Goal: Task Accomplishment & Management: Manage account settings

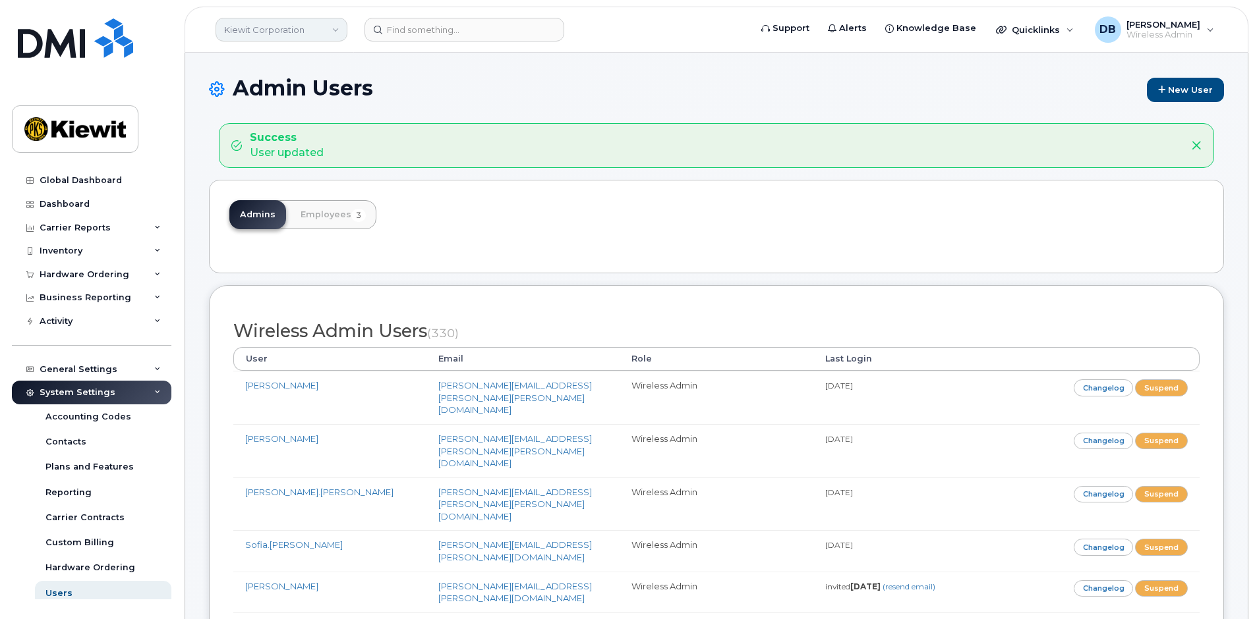
click at [321, 29] on link "Kiewit Corporation" at bounding box center [282, 30] width 132 height 24
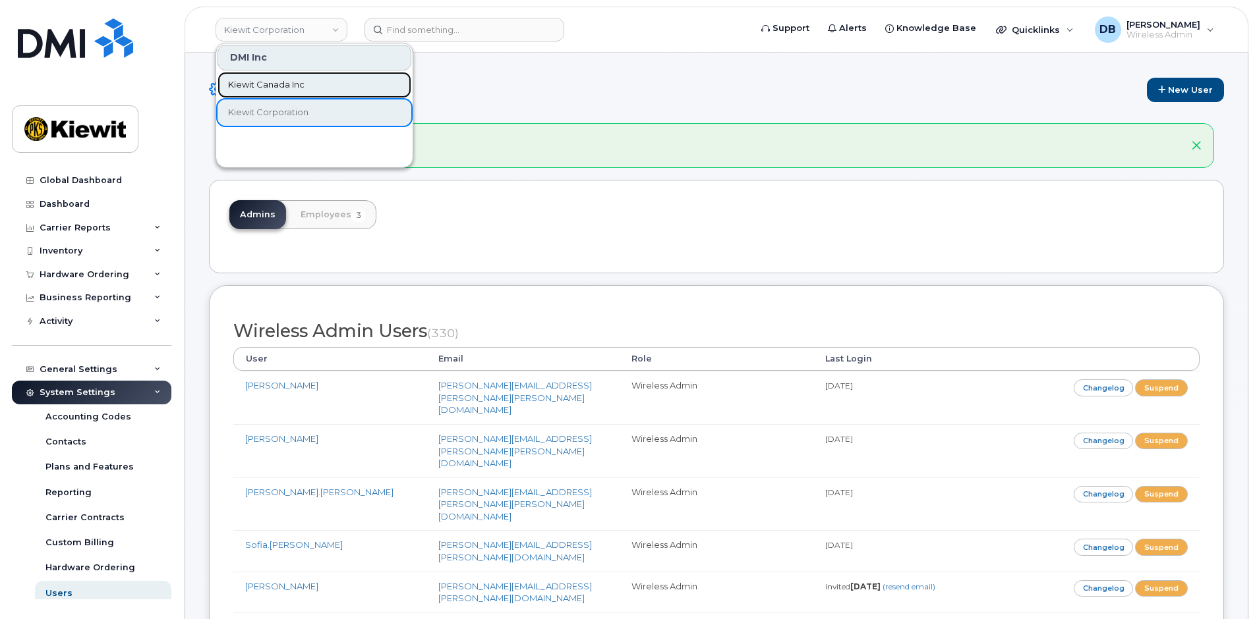
click at [279, 88] on span "Kiewit Canada Inc" at bounding box center [266, 84] width 76 height 13
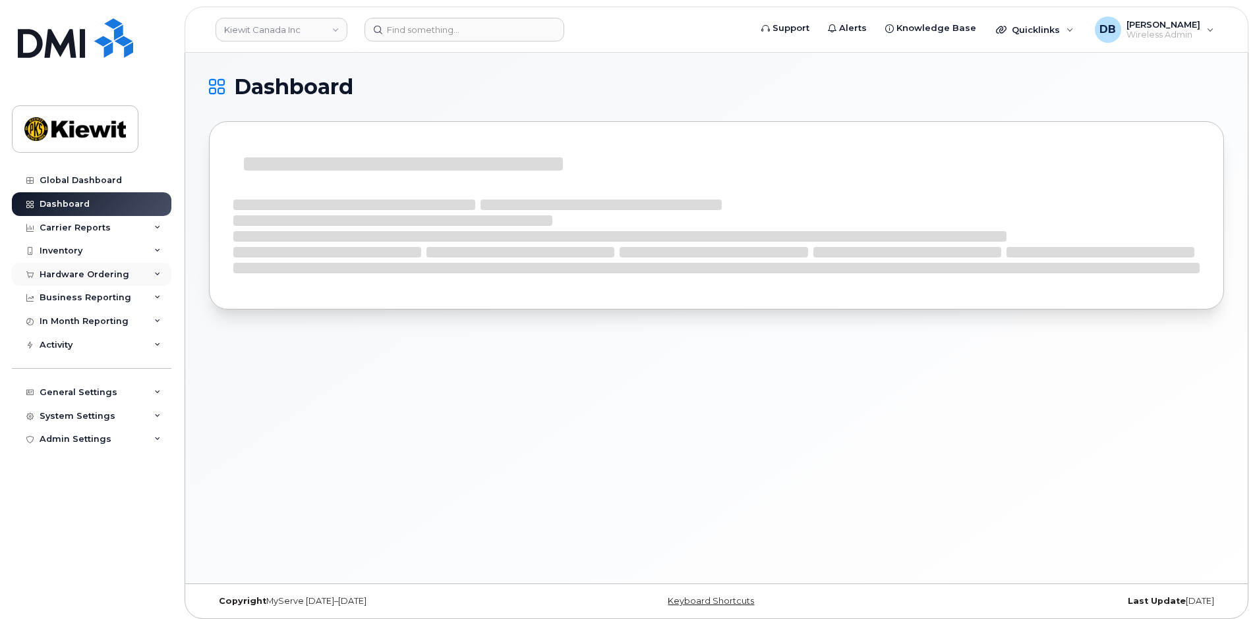
click at [105, 274] on div "Hardware Ordering" at bounding box center [85, 275] width 90 height 11
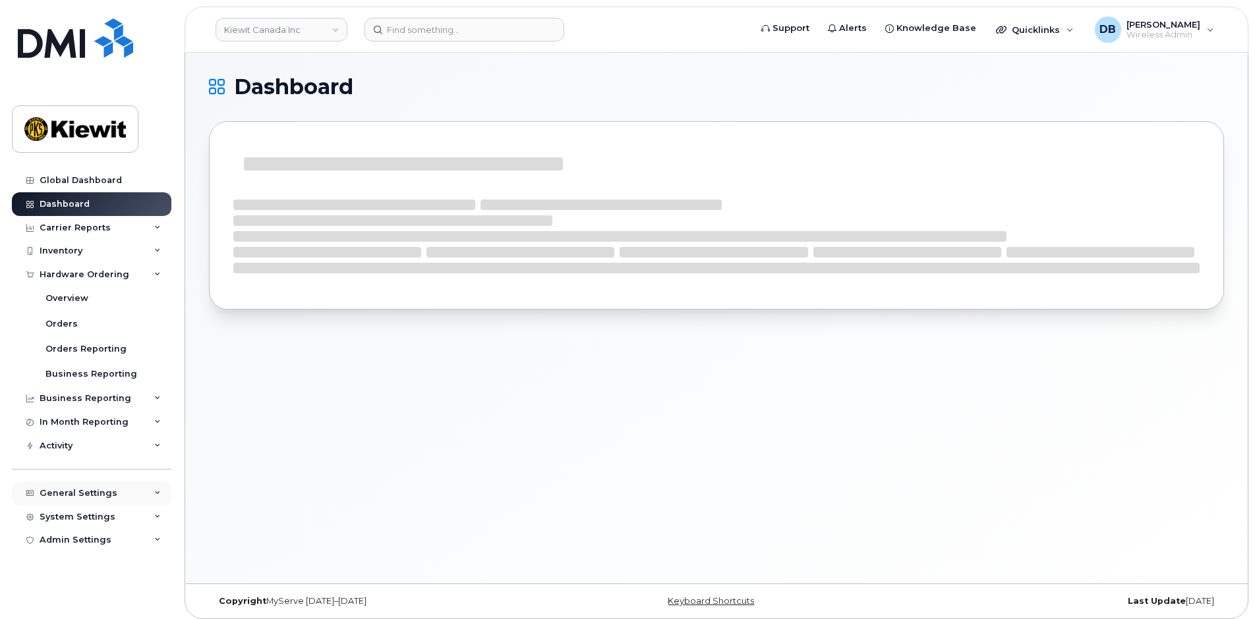
click at [135, 495] on div "General Settings" at bounding box center [91, 494] width 159 height 24
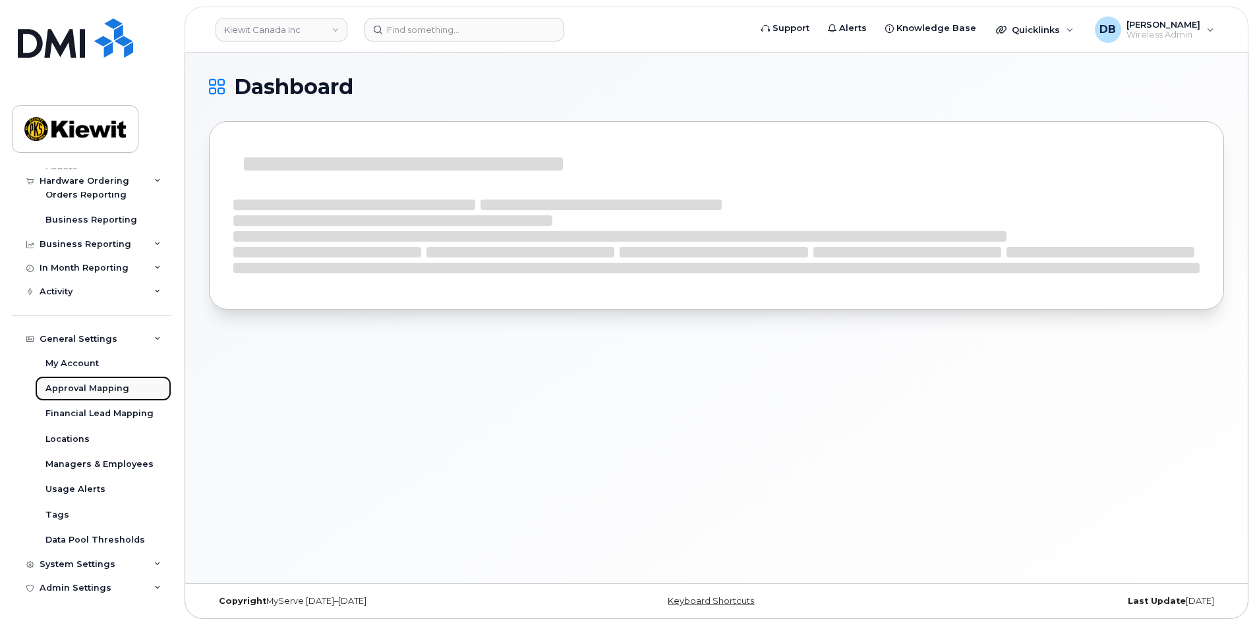
click at [88, 391] on div "Approval Mapping" at bounding box center [87, 389] width 84 height 12
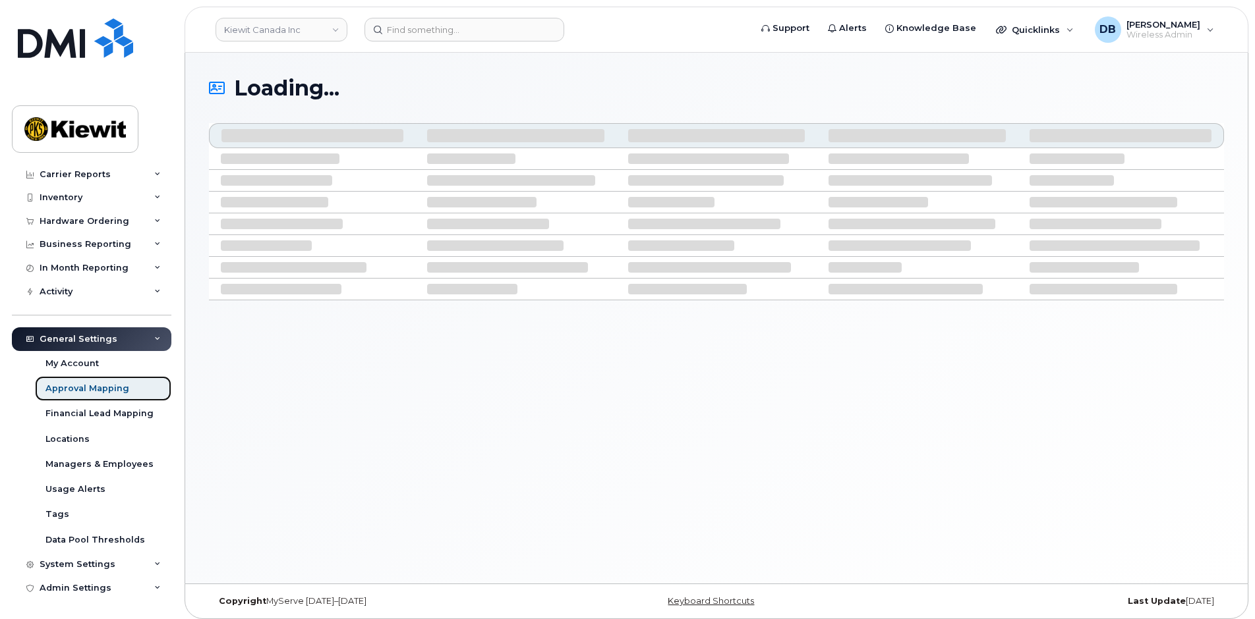
scroll to position [53, 0]
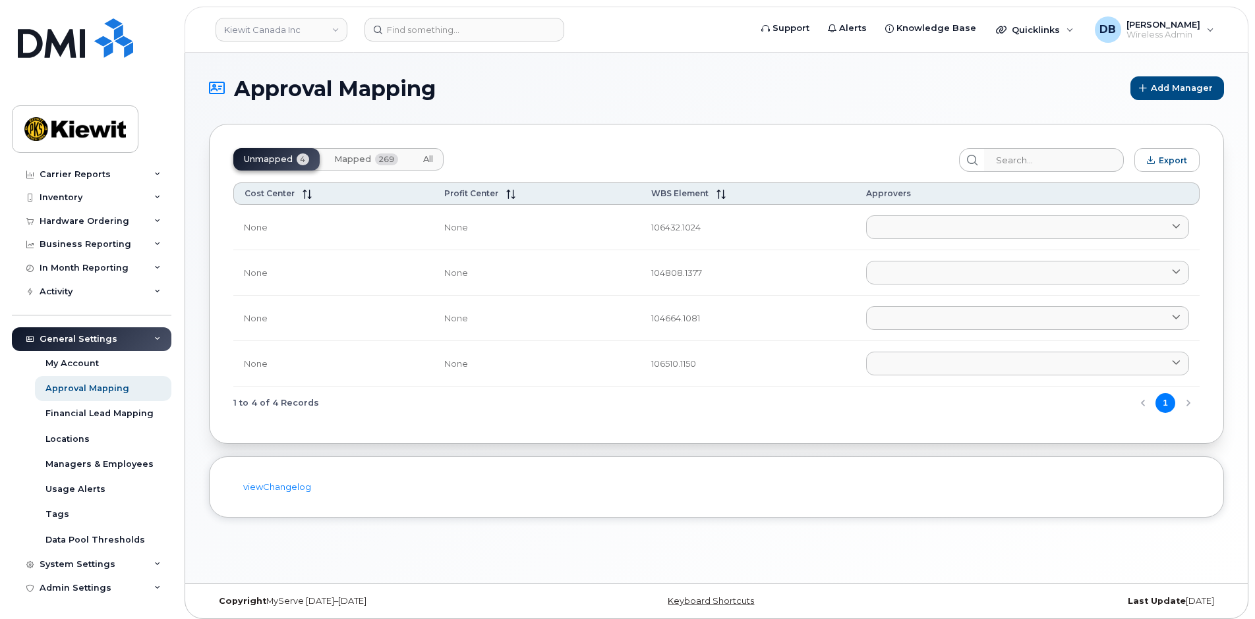
click at [349, 156] on span "Mapped" at bounding box center [352, 159] width 37 height 11
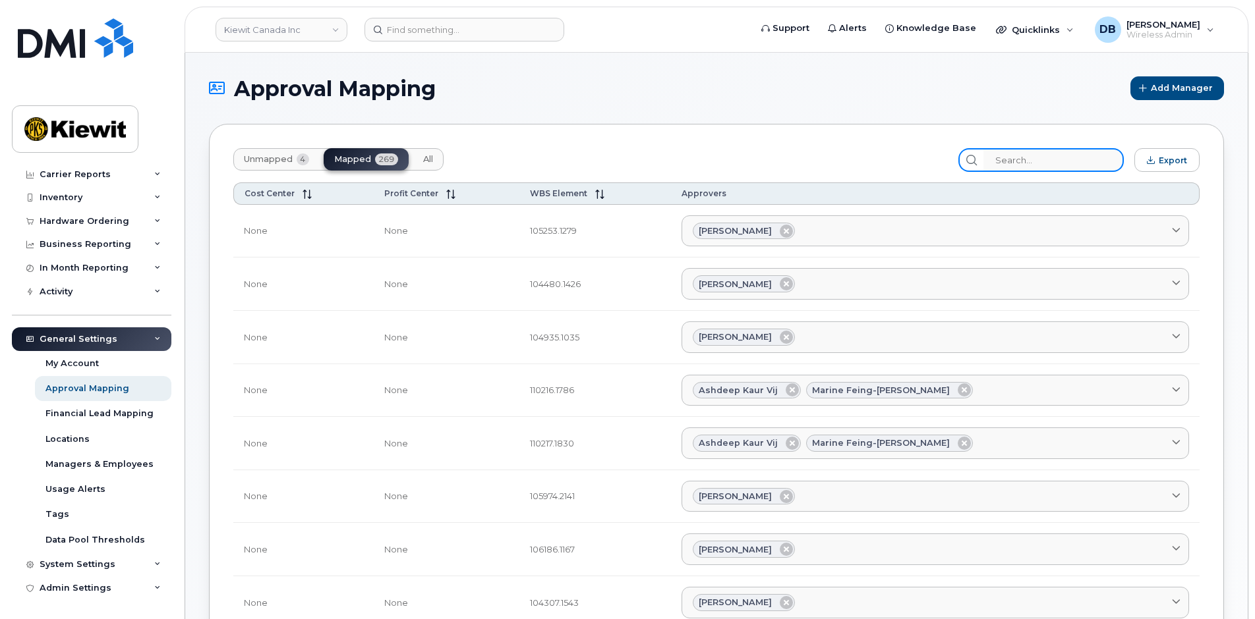
click at [1035, 156] on input "search" at bounding box center [1053, 160] width 140 height 24
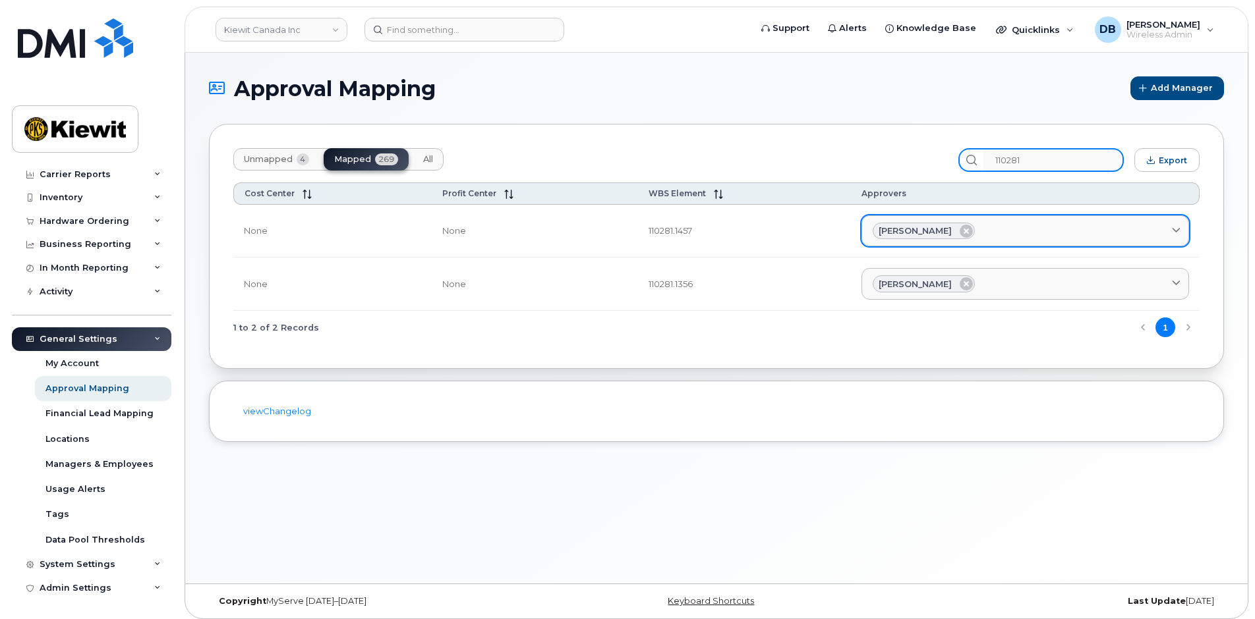
type input "110281"
click at [1019, 226] on div "[PERSON_NAME]" at bounding box center [1025, 231] width 305 height 17
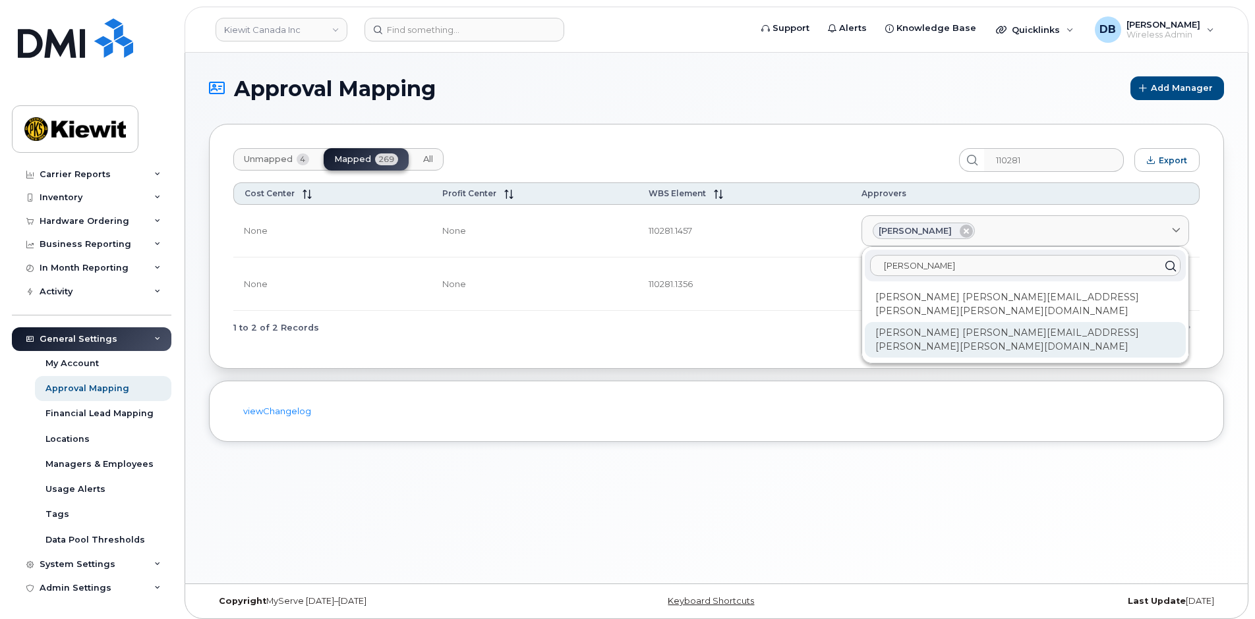
type input "Jamie"
click at [893, 328] on div "Jennifer Krussel JAMIE.KRUSSEL@KIEWIT.COM" at bounding box center [1025, 340] width 321 height 36
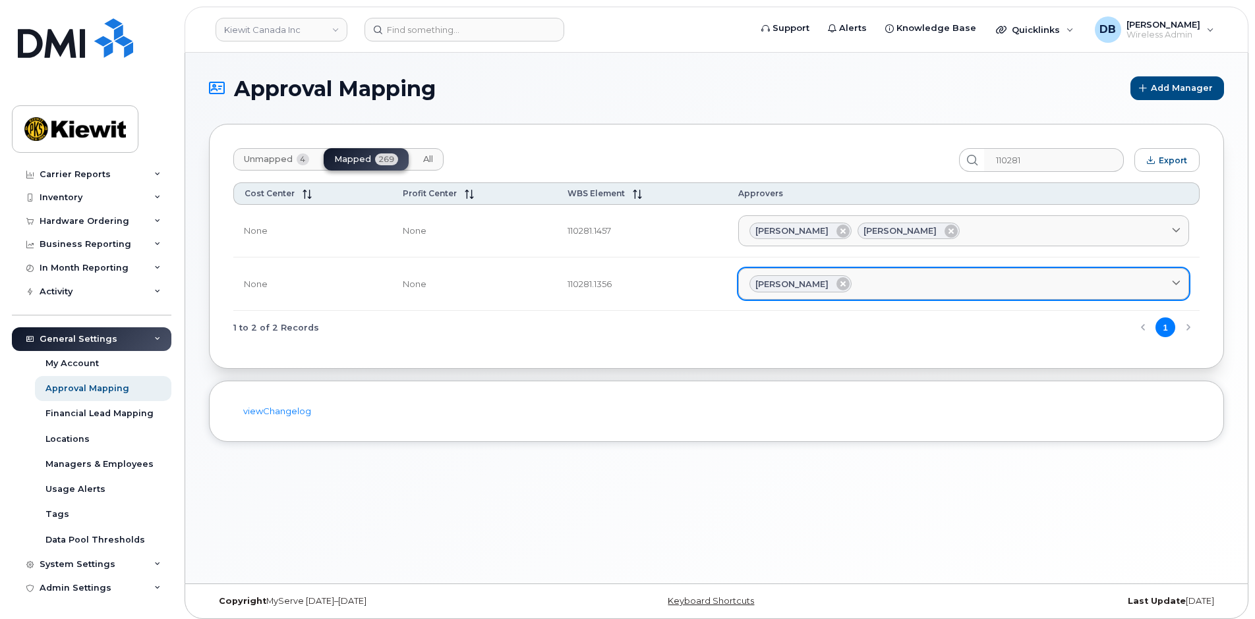
click at [955, 291] on div "[PERSON_NAME]" at bounding box center [963, 283] width 428 height 17
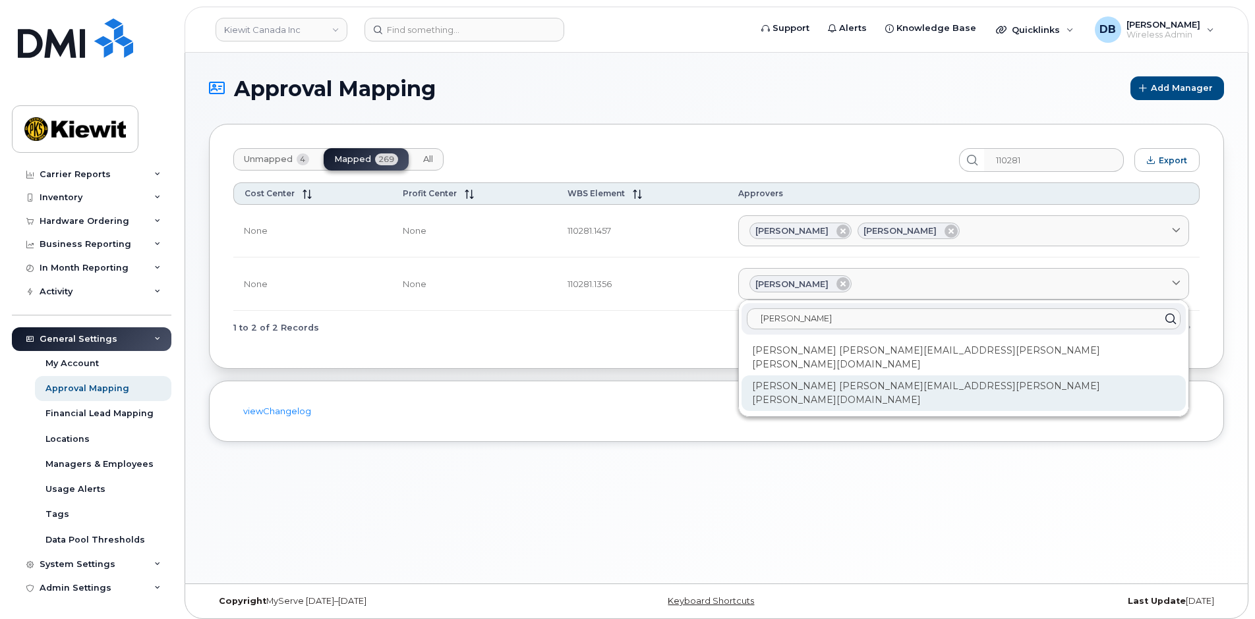
type input "Jamie"
click at [856, 376] on div "Jennifer Krussel JAMIE.KRUSSEL@KIEWIT.COM" at bounding box center [963, 394] width 444 height 36
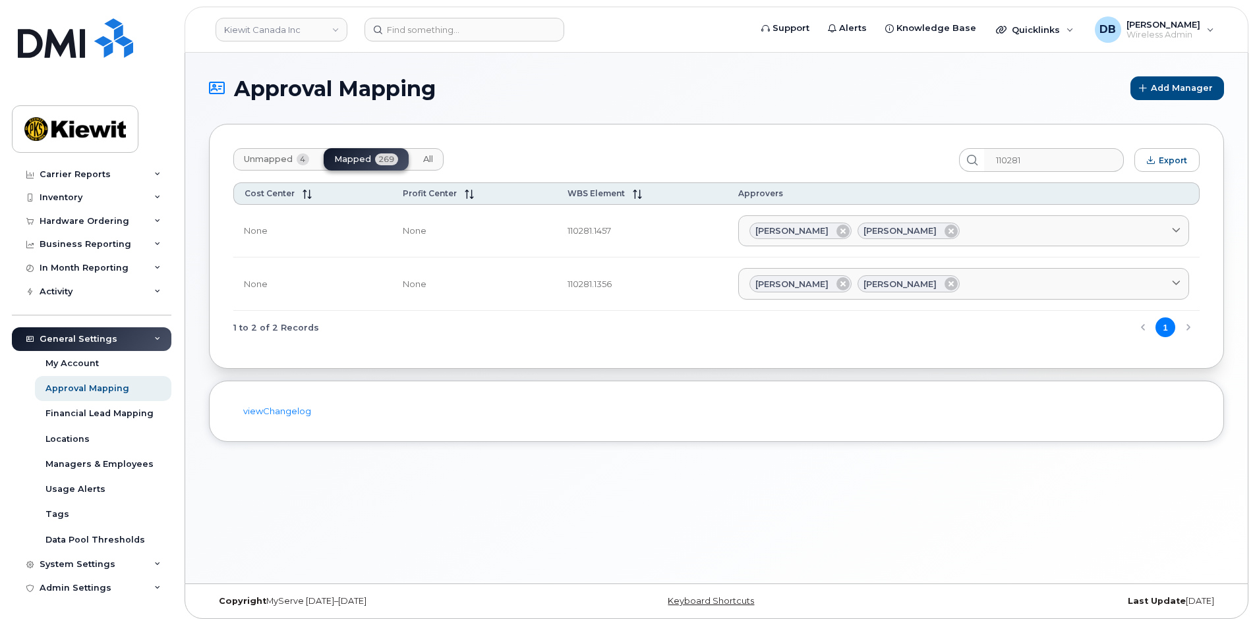
click at [432, 468] on div "Approval Mapping Add Manager Unmapped 4 Mapped 269 All 110281 Export Cost Cente…" at bounding box center [716, 318] width 1062 height 531
